Goal: Information Seeking & Learning: Find specific fact

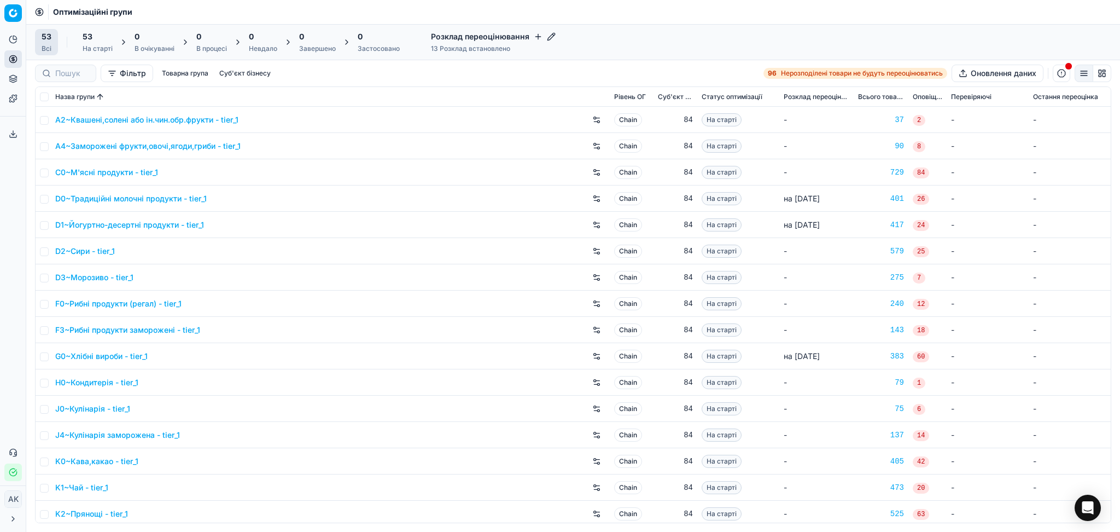
click at [155, 200] on link "D0~Традиційні молочні продукти - tier_1" at bounding box center [130, 198] width 151 height 11
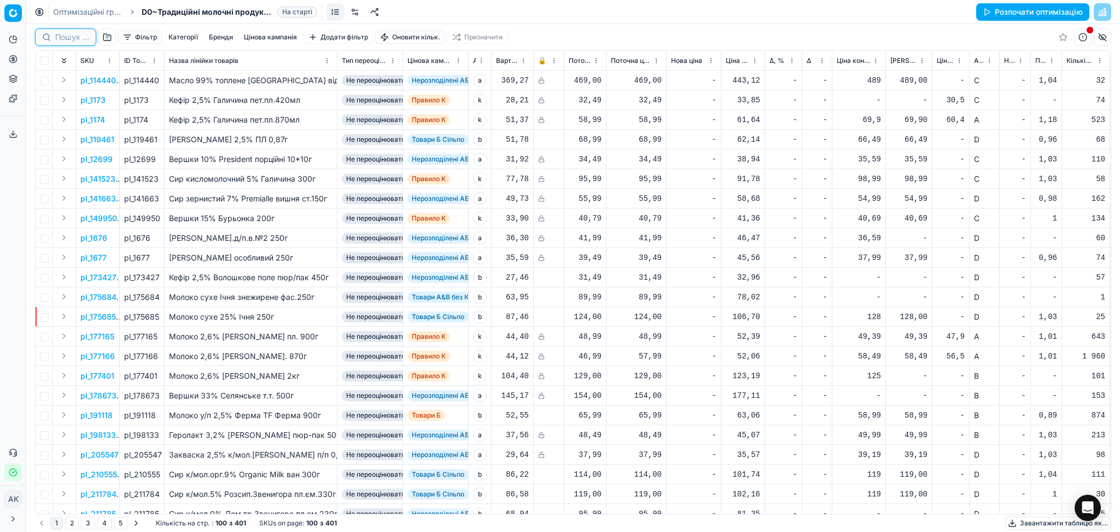
click at [59, 38] on input at bounding box center [72, 37] width 34 height 11
paste input "63350"
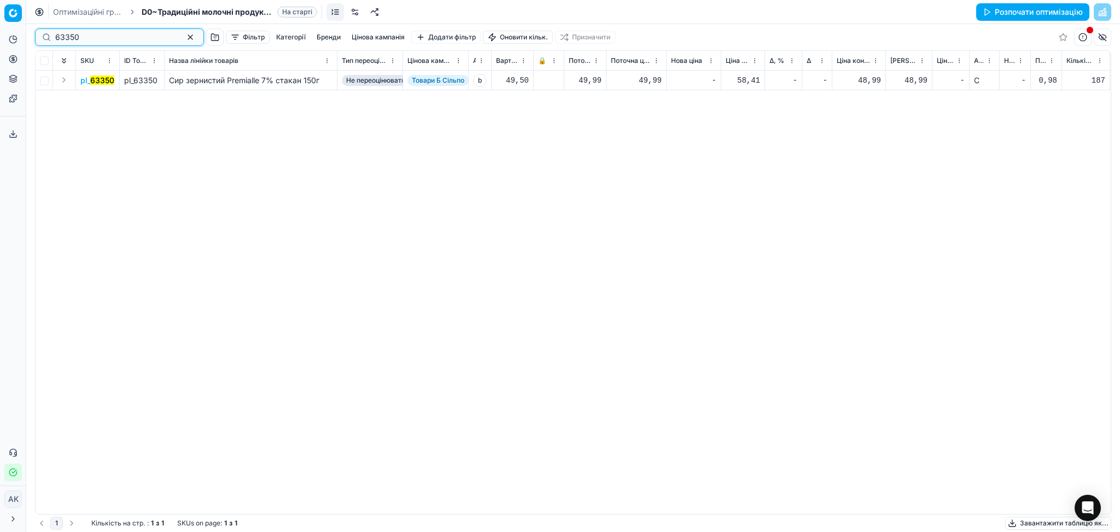
type input "63350"
click at [106, 82] on mark "63350" at bounding box center [102, 79] width 24 height 9
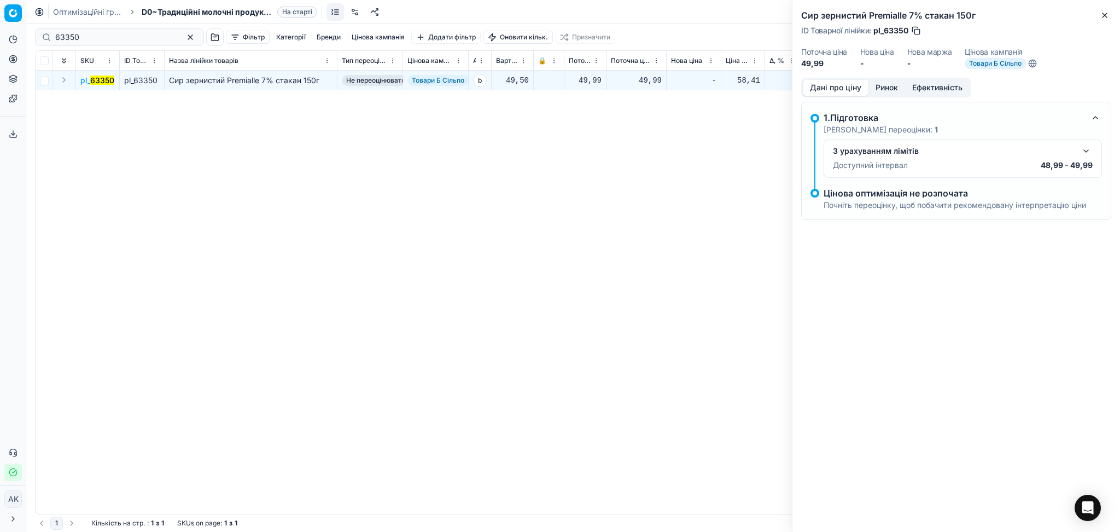
click at [889, 87] on button "Ринок" at bounding box center [886, 88] width 37 height 16
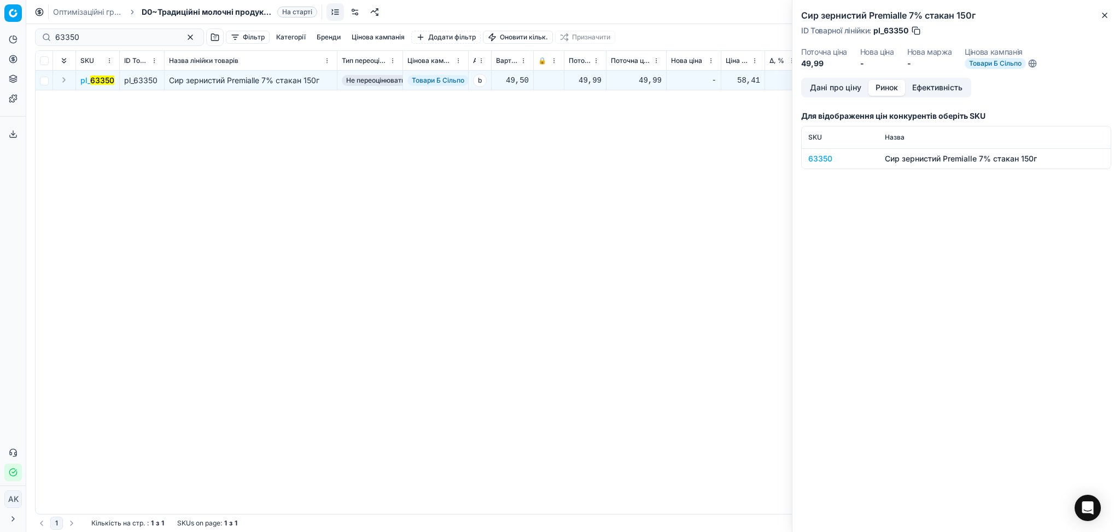
click at [816, 159] on div "63350" at bounding box center [839, 158] width 63 height 11
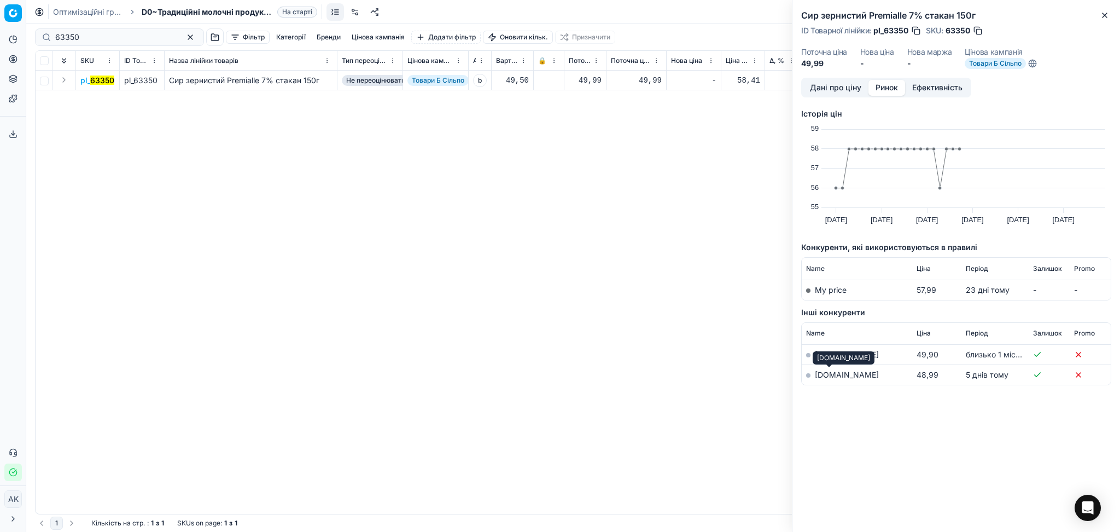
click at [829, 371] on link "[DOMAIN_NAME]" at bounding box center [847, 374] width 64 height 9
click at [1105, 15] on icon "button" at bounding box center [1104, 15] width 9 height 9
